Goal: Find specific page/section: Find specific page/section

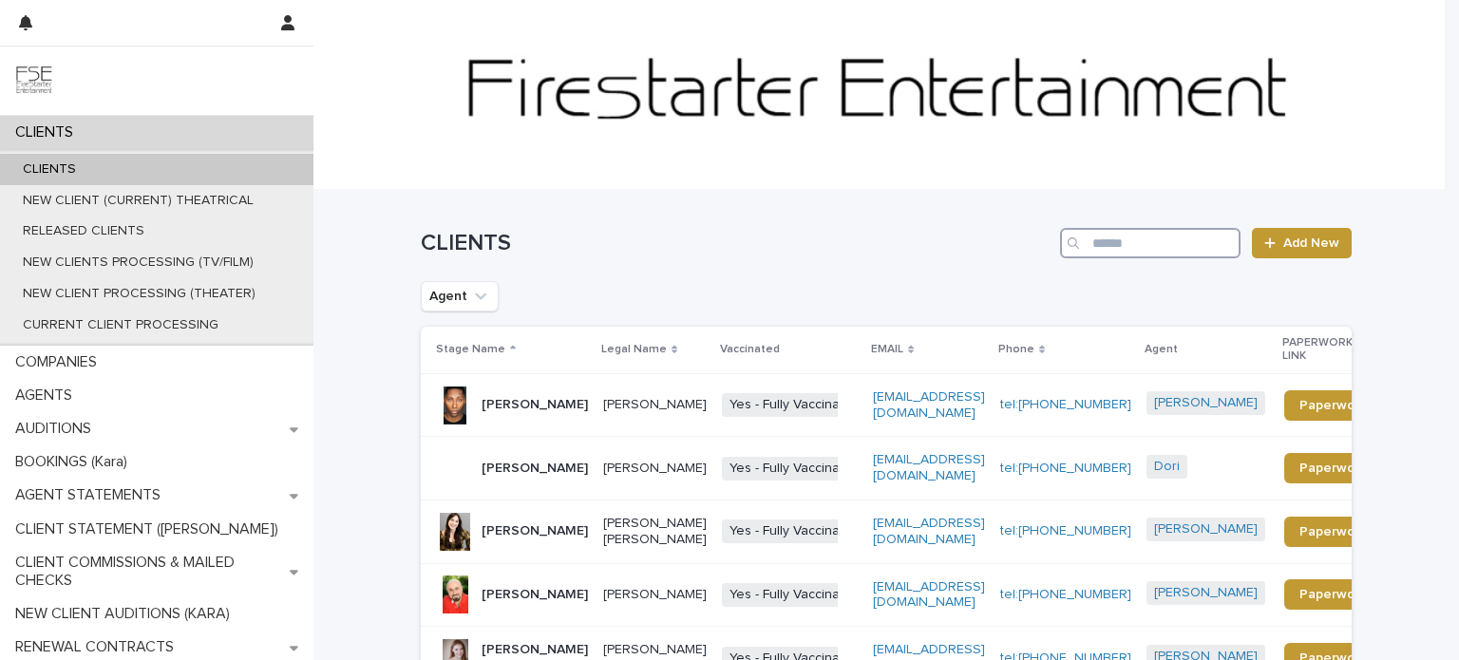
click at [1183, 239] on input "Search" at bounding box center [1150, 243] width 181 height 30
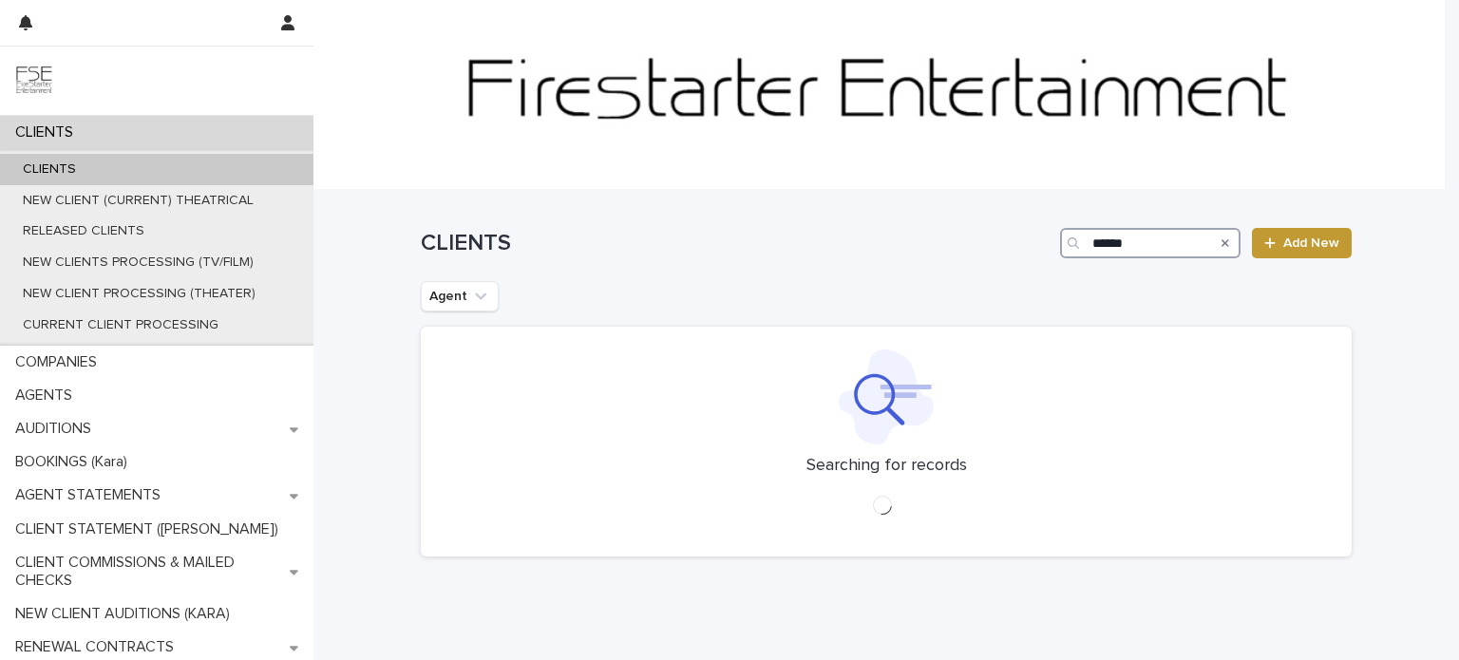
type input "******"
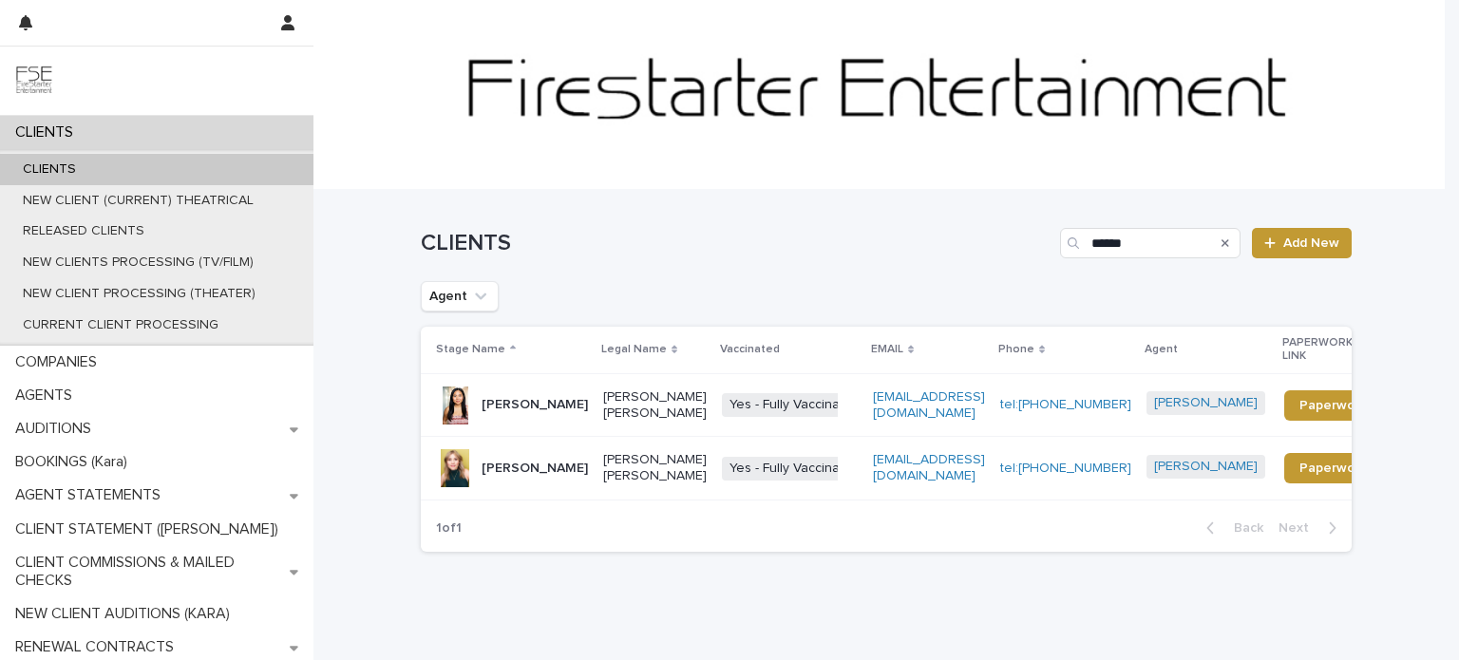
click at [551, 422] on div "[PERSON_NAME]" at bounding box center [512, 406] width 152 height 38
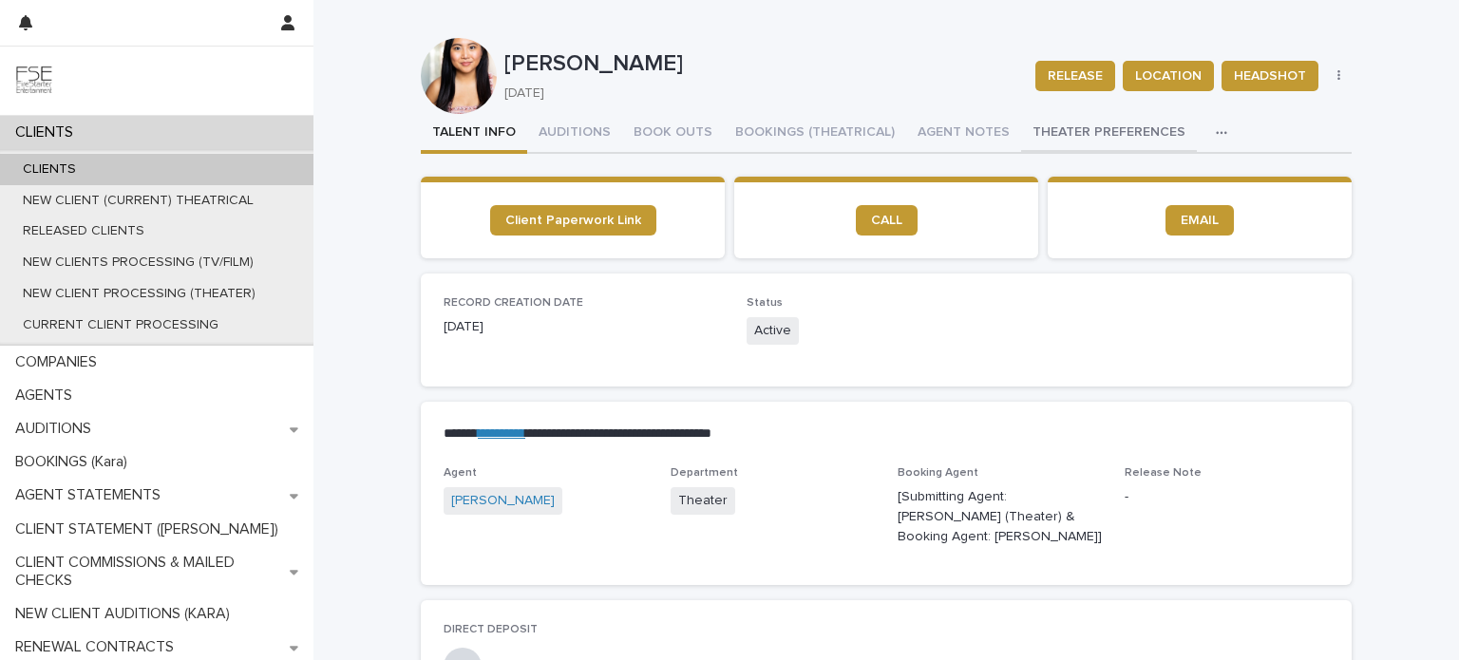
click at [1056, 129] on button "THEATER PREFERENCES" at bounding box center [1109, 134] width 176 height 40
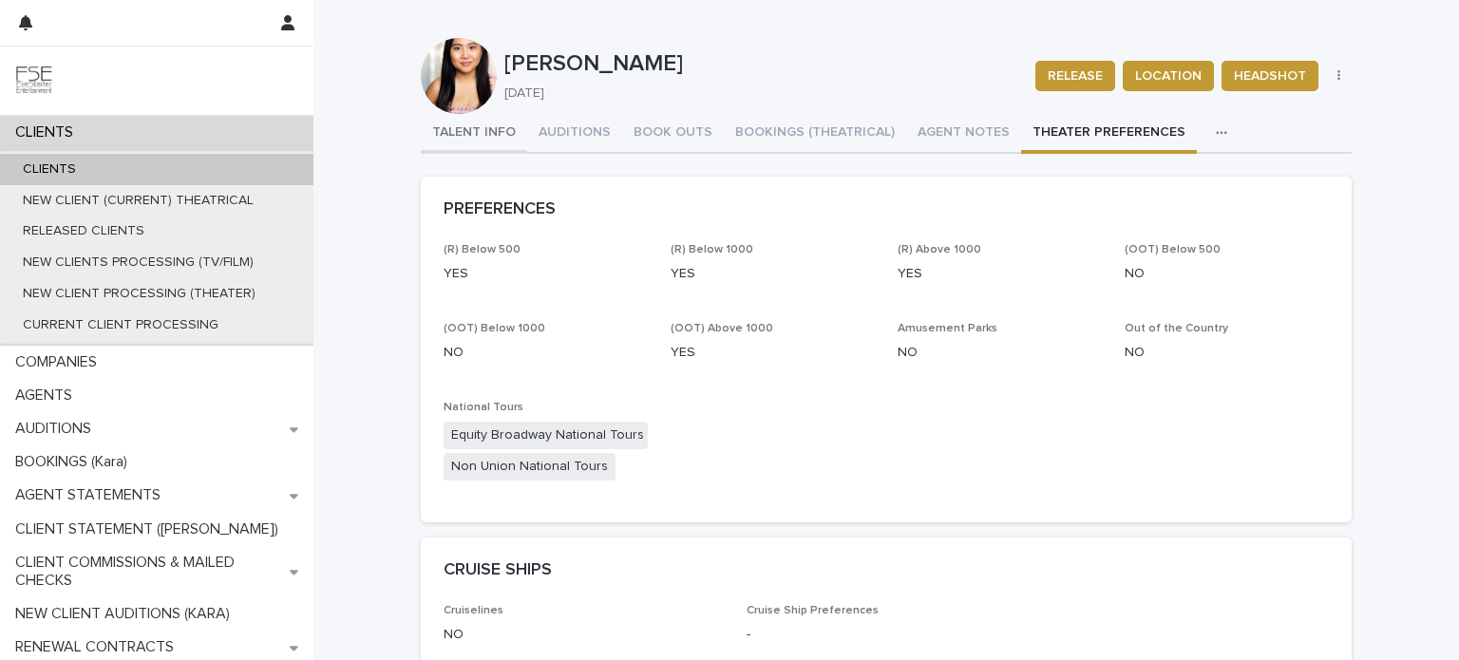
click at [479, 132] on button "TALENT INFO" at bounding box center [474, 134] width 106 height 40
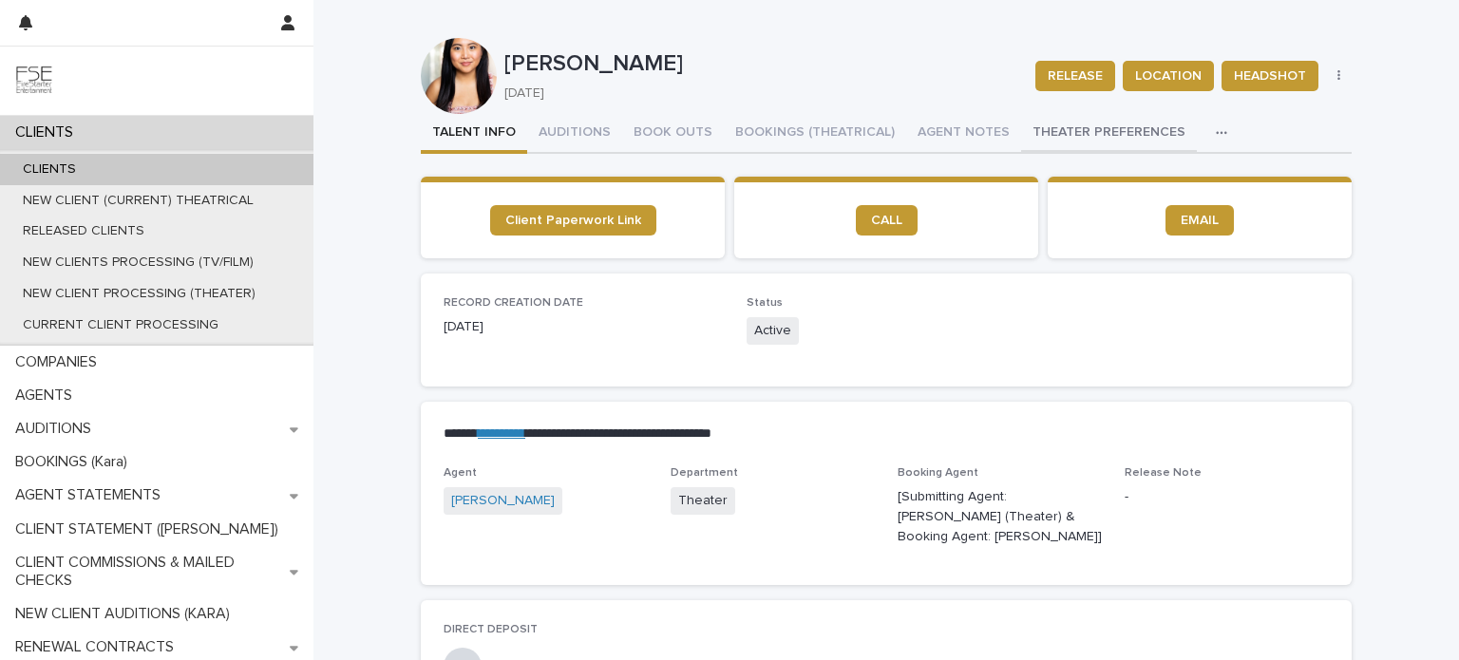
click at [1074, 134] on button "THEATER PREFERENCES" at bounding box center [1109, 134] width 176 height 40
